Goal: Transaction & Acquisition: Purchase product/service

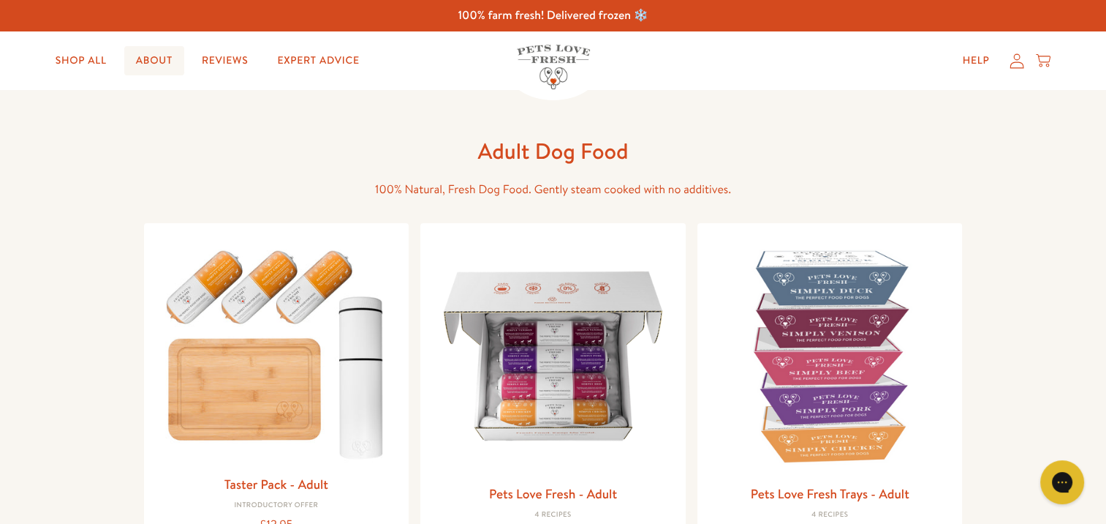
click at [140, 63] on link "About" at bounding box center [154, 60] width 60 height 29
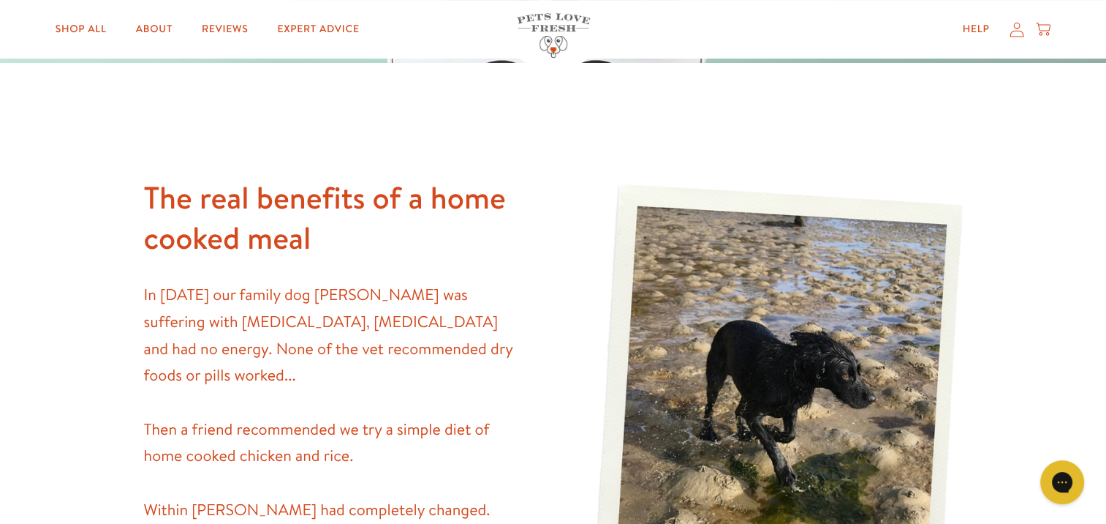
scroll to position [146, 0]
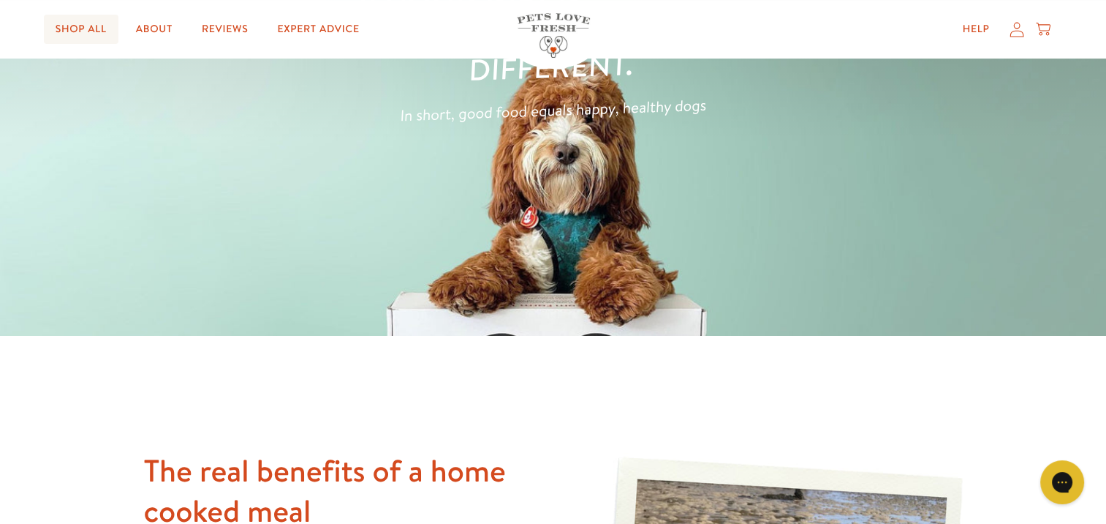
click at [70, 34] on link "Shop All" at bounding box center [81, 29] width 75 height 29
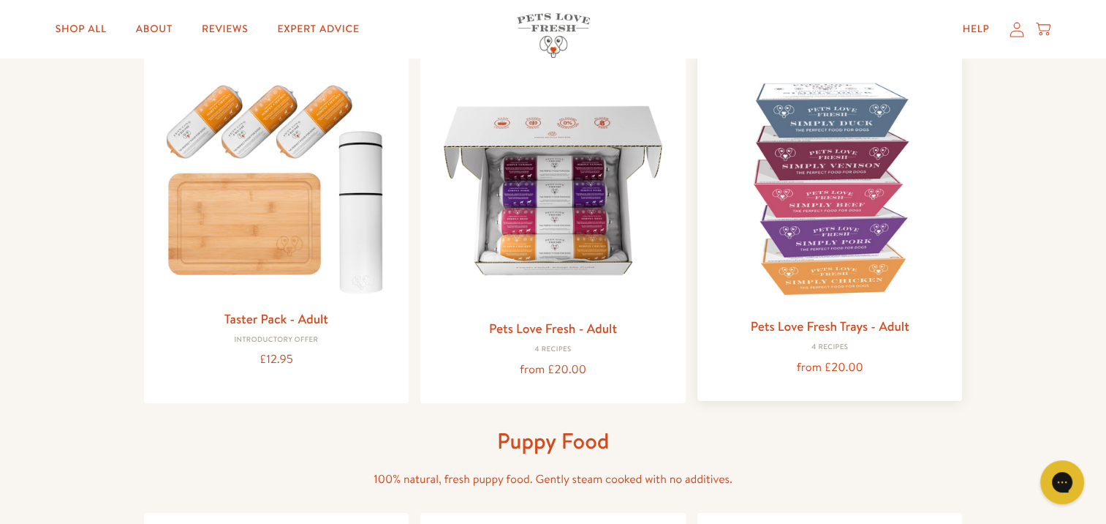
scroll to position [219, 0]
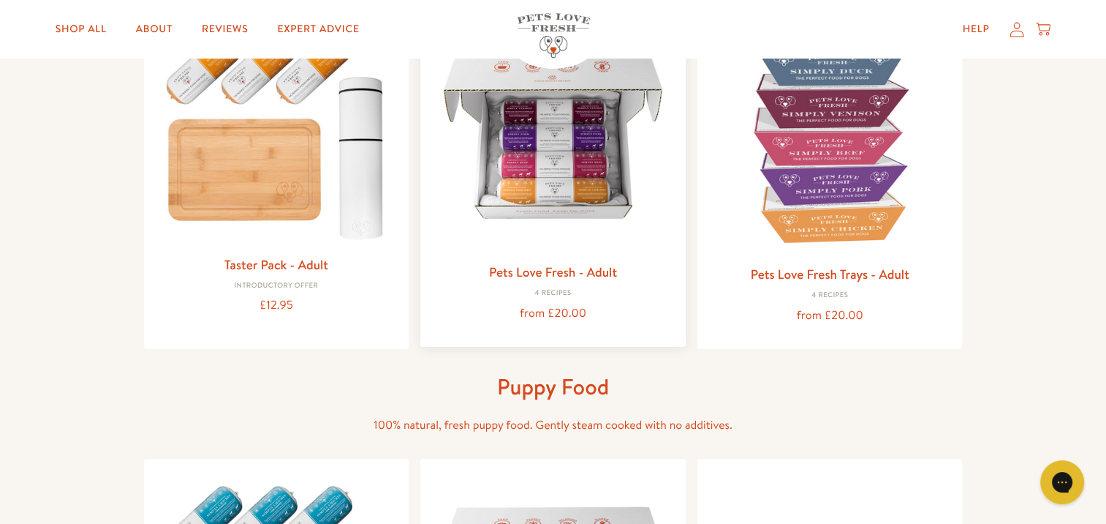
click at [555, 244] on img at bounding box center [553, 134] width 242 height 242
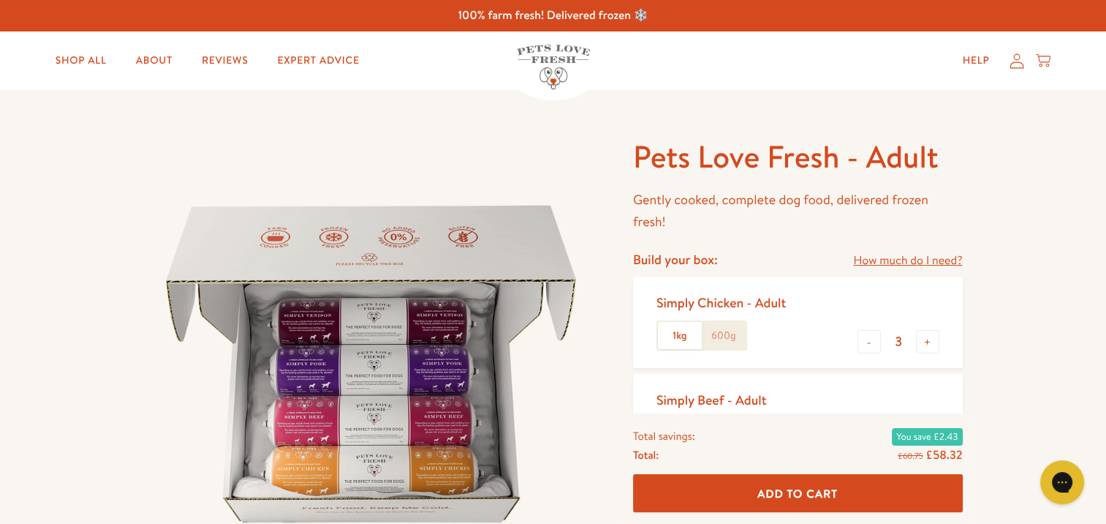
click at [732, 336] on label "600g" at bounding box center [724, 336] width 44 height 28
click at [0, 0] on input "600g" at bounding box center [0, 0] width 0 height 0
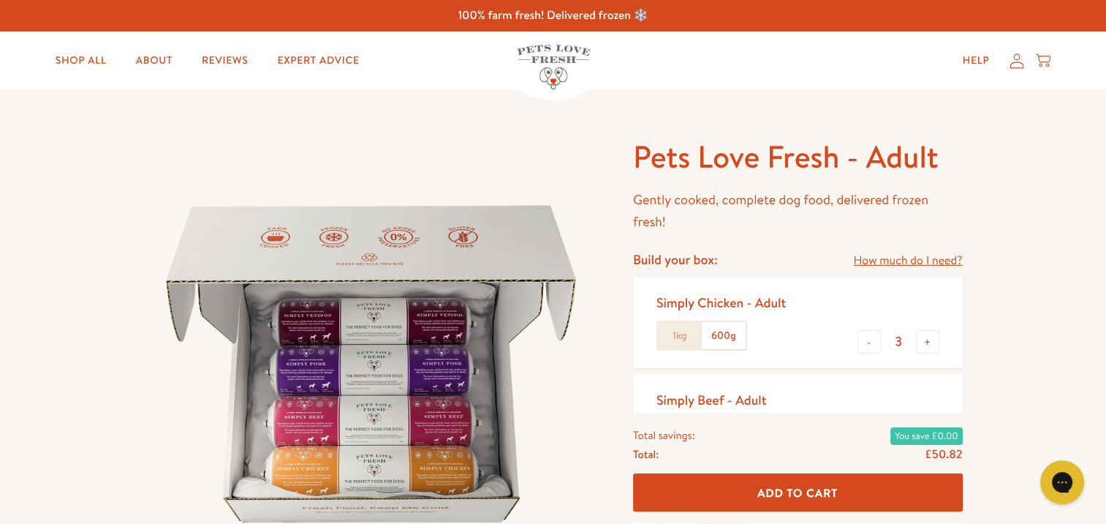
click at [691, 340] on label "1kg" at bounding box center [680, 336] width 44 height 28
click at [0, 0] on input "1kg" at bounding box center [0, 0] width 0 height 0
